Goal: Task Accomplishment & Management: Manage account settings

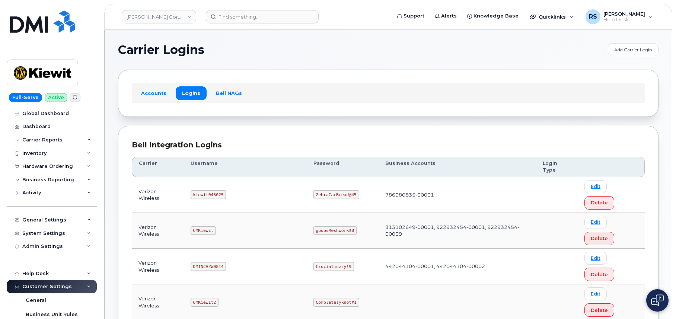
scroll to position [74, 0]
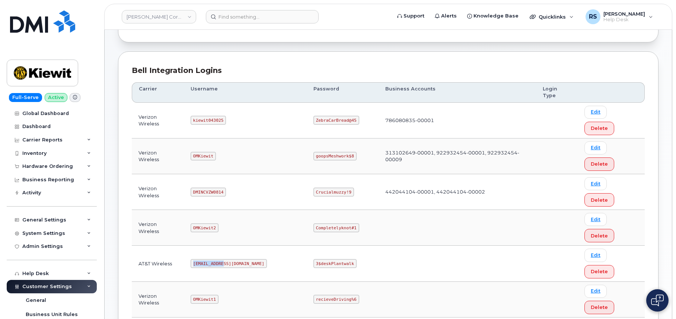
drag, startPoint x: 197, startPoint y: 184, endPoint x: 233, endPoint y: 185, distance: 36.1
click at [233, 246] on td "om@dminc.com" at bounding box center [245, 264] width 123 height 36
copy code "om@dminc.com"
drag, startPoint x: 290, startPoint y: 184, endPoint x: 342, endPoint y: 187, distance: 52.2
click at [345, 246] on td "3$deskPlantwalk" at bounding box center [343, 264] width 72 height 36
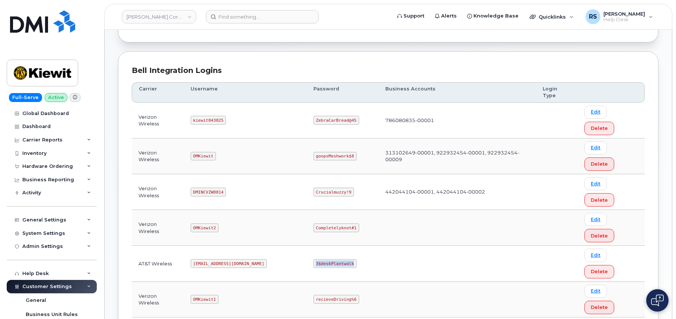
copy code "3$deskPlantwalk"
drag, startPoint x: 197, startPoint y: 223, endPoint x: 247, endPoint y: 223, distance: 49.5
copy code "ms-kiewit@dminc.com"
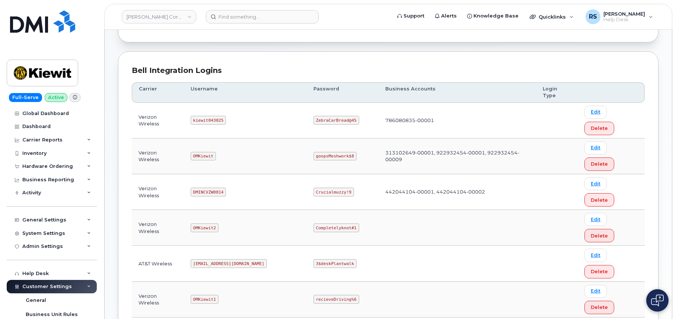
drag, startPoint x: 292, startPoint y: 223, endPoint x: 344, endPoint y: 228, distance: 51.9
copy code "rabbitCartree@1"
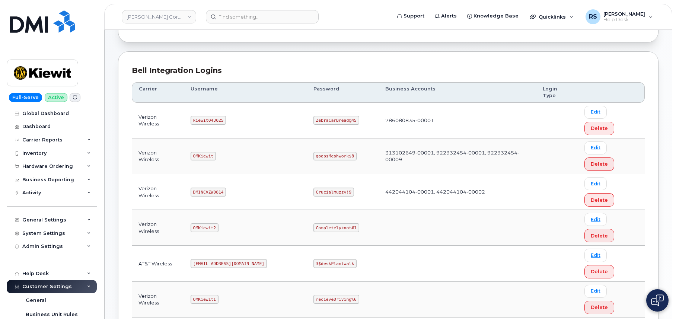
click at [292, 62] on div "Bell Integration Logins Carrier Username Password Business Accounts Login Type …" at bounding box center [388, 320] width 541 height 538
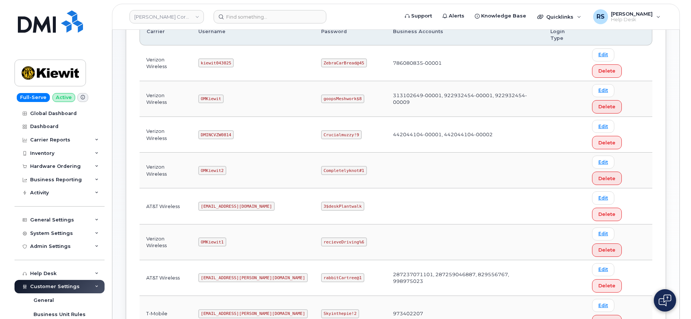
scroll to position [149, 0]
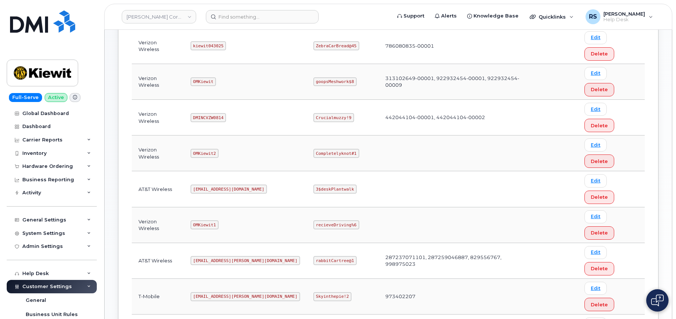
drag, startPoint x: 197, startPoint y: 188, endPoint x: 228, endPoint y: 190, distance: 31.0
copy code "kiewit041825"
drag, startPoint x: 291, startPoint y: 188, endPoint x: 337, endPoint y: 189, distance: 45.8
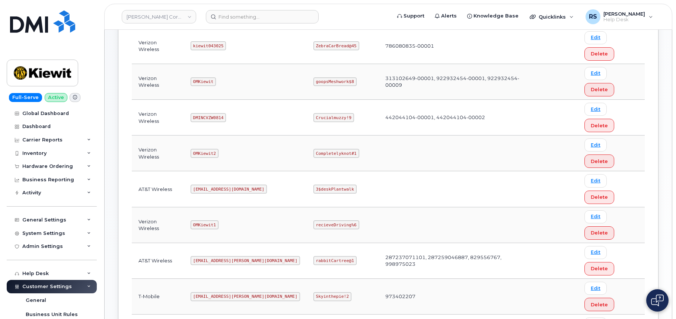
copy code "CompletelyPartial$1"
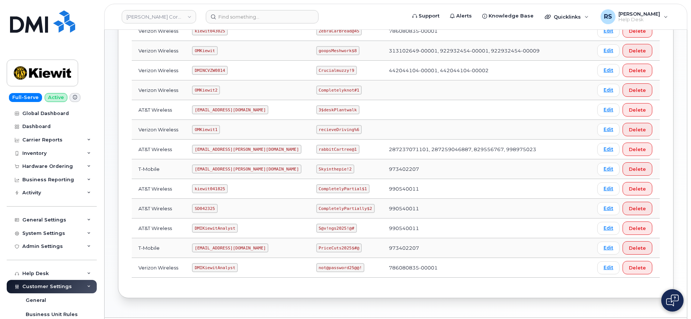
click at [412, 189] on td "990540011" at bounding box center [465, 189] width 166 height 20
drag, startPoint x: 412, startPoint y: 188, endPoint x: 365, endPoint y: 187, distance: 46.9
click at [382, 187] on td "990540011" at bounding box center [465, 189] width 166 height 20
copy td "990540011"
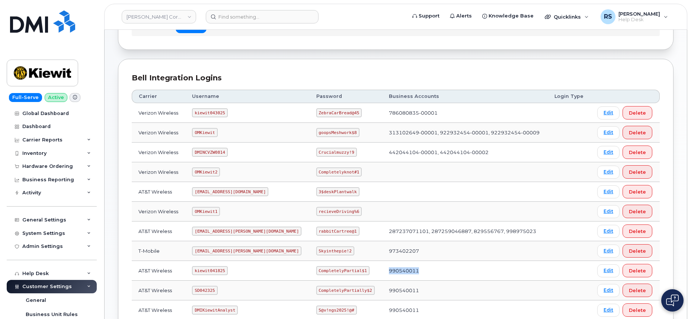
scroll to position [50, 0]
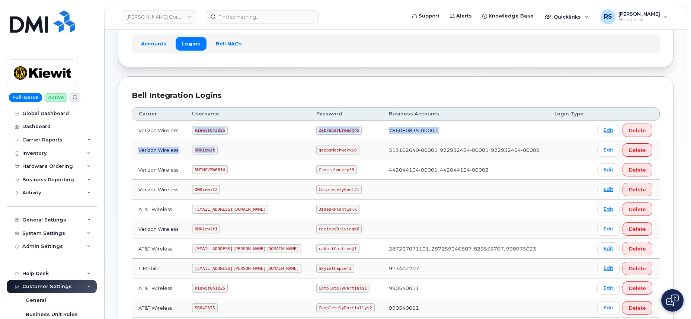
drag, startPoint x: 198, startPoint y: 131, endPoint x: 238, endPoint y: 141, distance: 40.9
click at [238, 141] on tbody "Verizon Wireless kiewit043025 ZebraCarBread@45 786080835-00001 Edit Delete Veri…" at bounding box center [396, 249] width 528 height 256
click at [232, 137] on td "kiewit043025" at bounding box center [247, 131] width 124 height 20
drag, startPoint x: 198, startPoint y: 130, endPoint x: 226, endPoint y: 134, distance: 28.2
click at [226, 134] on code "kiewit043025" at bounding box center [209, 130] width 35 height 9
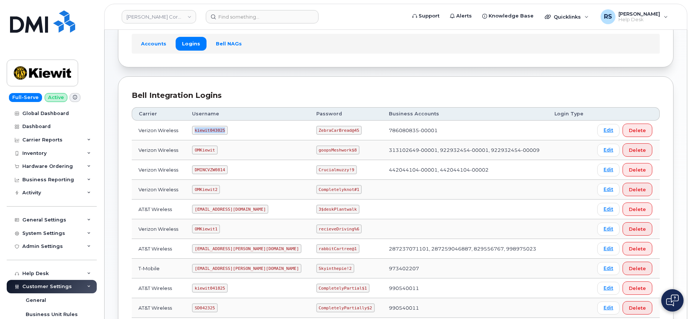
copy code "kiewit043025"
drag, startPoint x: 295, startPoint y: 129, endPoint x: 339, endPoint y: 134, distance: 44.2
click at [339, 134] on td "ZebraCarBread@45" at bounding box center [346, 131] width 73 height 20
copy code "ZebraCarBread@45"
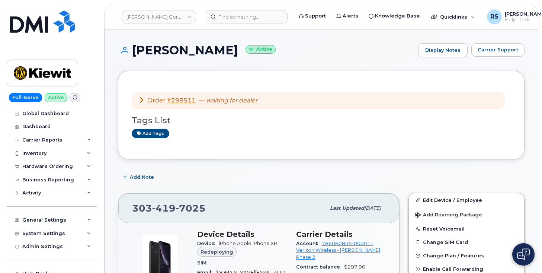
scroll to position [99, 0]
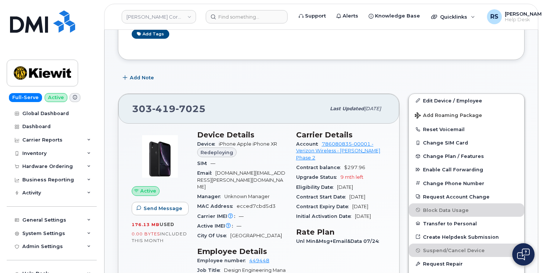
click at [6, 267] on div "Full-Serve Active Global Dashboard Dashboard Carrier Reports Monthly Billing Da…" at bounding box center [50, 136] width 101 height 273
click at [36, 166] on div "Hardware Ordering" at bounding box center [47, 166] width 51 height 6
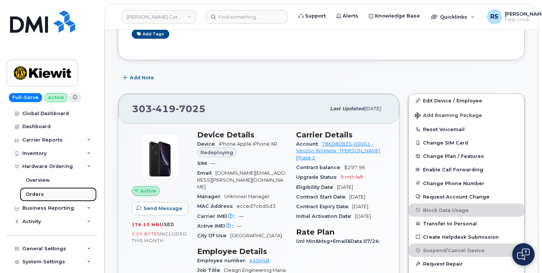
click at [31, 191] on div "Orders" at bounding box center [35, 194] width 18 height 7
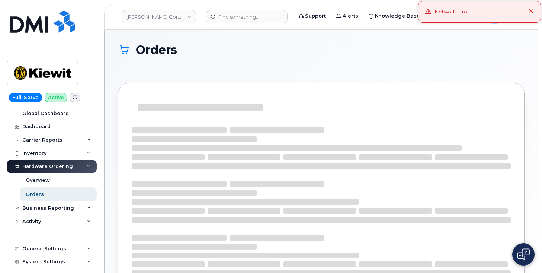
click at [533, 10] on icon at bounding box center [531, 11] width 5 height 5
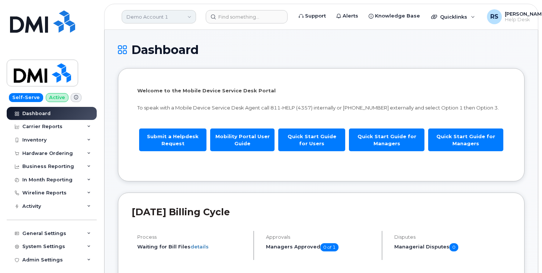
click at [143, 16] on link "Demo Account 1" at bounding box center [159, 16] width 74 height 13
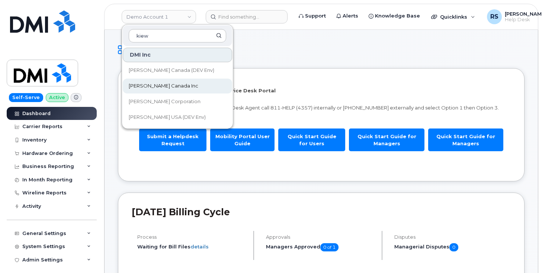
type input "kiew"
click at [149, 85] on span "Kiewit Canada Inc" at bounding box center [164, 85] width 70 height 7
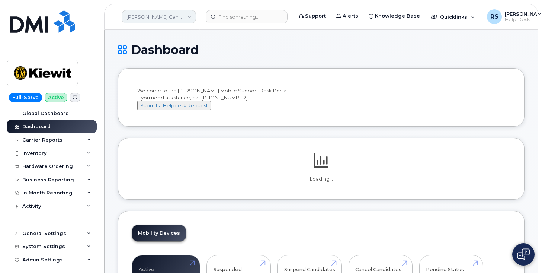
click at [193, 15] on link "Kiewit Canada Inc" at bounding box center [159, 16] width 74 height 13
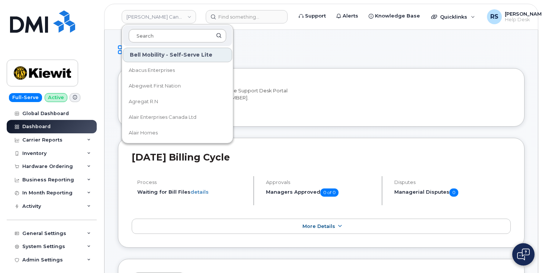
click at [149, 36] on input at bounding box center [178, 35] width 98 height 13
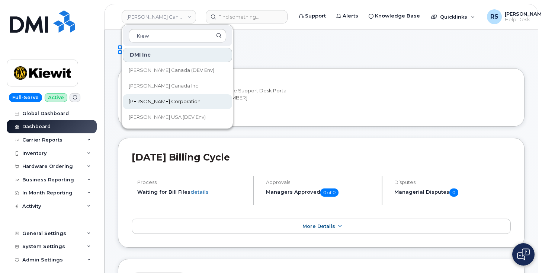
type input "Kiew"
click at [153, 100] on span "[PERSON_NAME] Corporation" at bounding box center [165, 101] width 72 height 7
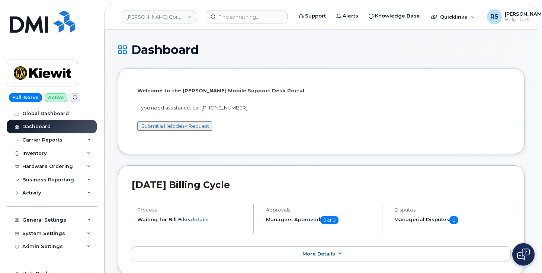
click at [258, 45] on h1 "Dashboard" at bounding box center [321, 49] width 407 height 13
click at [35, 168] on div "Hardware Ordering" at bounding box center [47, 166] width 51 height 6
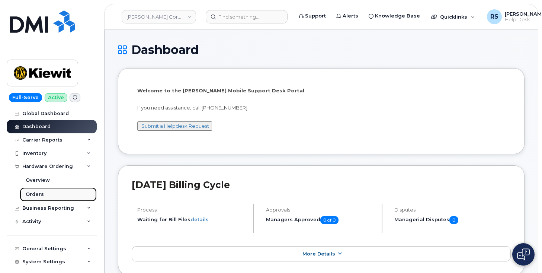
click at [30, 194] on div "Orders" at bounding box center [35, 194] width 18 height 7
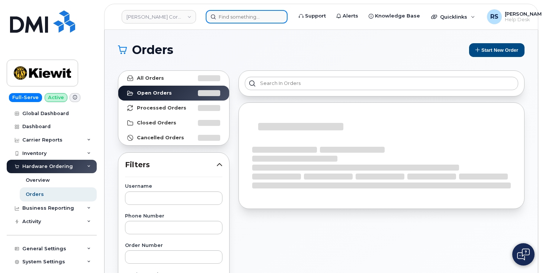
click at [227, 18] on input at bounding box center [247, 16] width 82 height 13
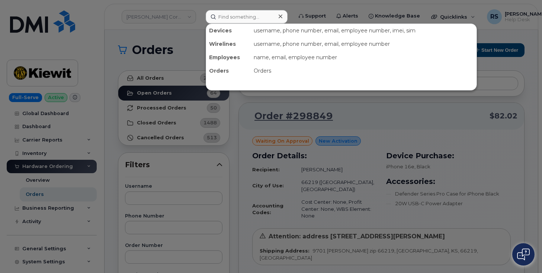
click at [140, 77] on div at bounding box center [271, 136] width 542 height 273
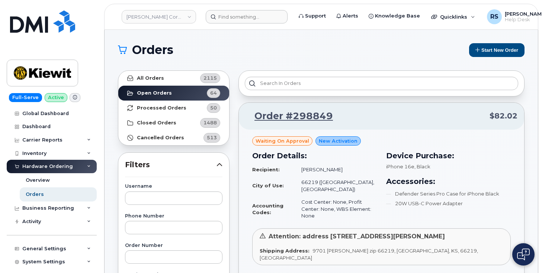
scroll to position [74, 0]
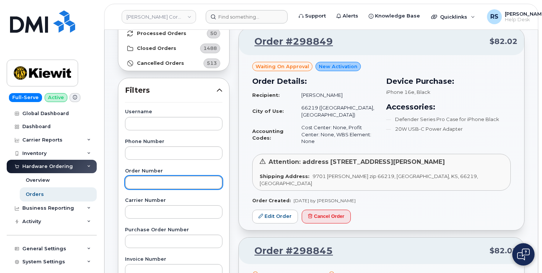
click at [134, 185] on input "text" at bounding box center [174, 182] width 98 height 13
paste input "298649"
type input "298649"
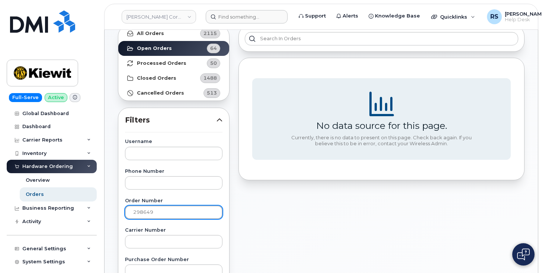
scroll to position [0, 0]
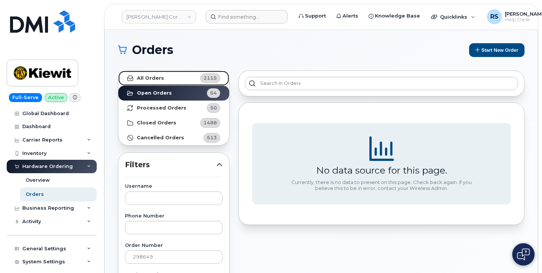
click at [154, 79] on strong "All Orders" at bounding box center [150, 78] width 27 height 6
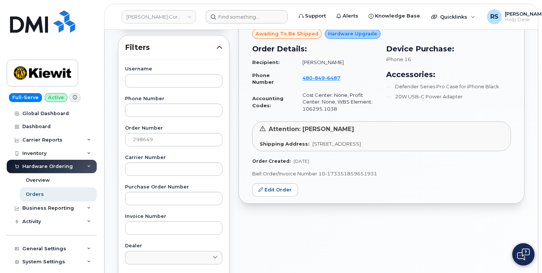
scroll to position [124, 0]
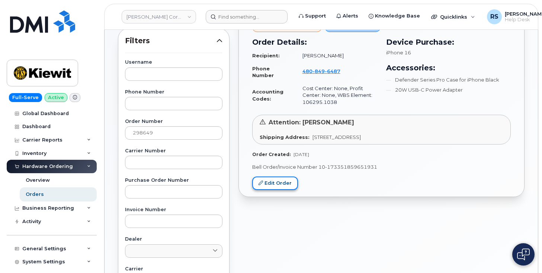
click at [287, 181] on link "Edit Order" at bounding box center [275, 183] width 46 height 14
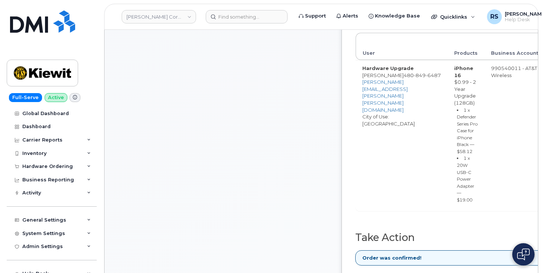
scroll to position [422, 0]
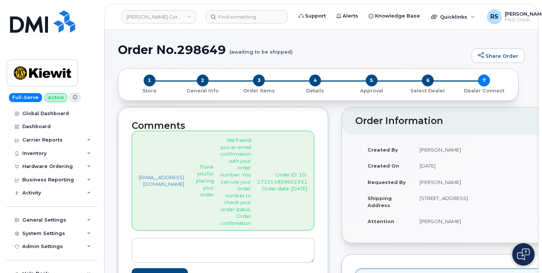
scroll to position [422, 0]
